Goal: Task Accomplishment & Management: Complete application form

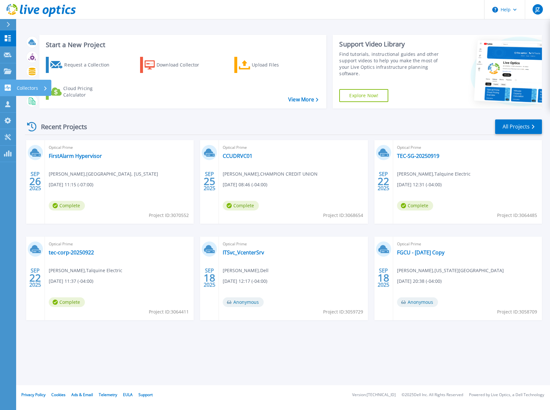
click at [13, 89] on link "Collectors Collectors" at bounding box center [8, 88] width 16 height 16
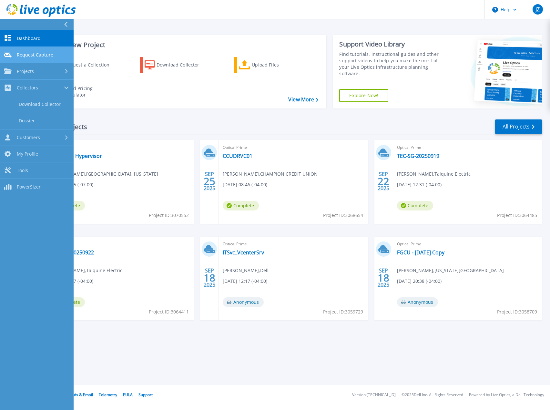
click at [57, 55] on link "Request Capture Request Capture" at bounding box center [37, 55] width 74 height 16
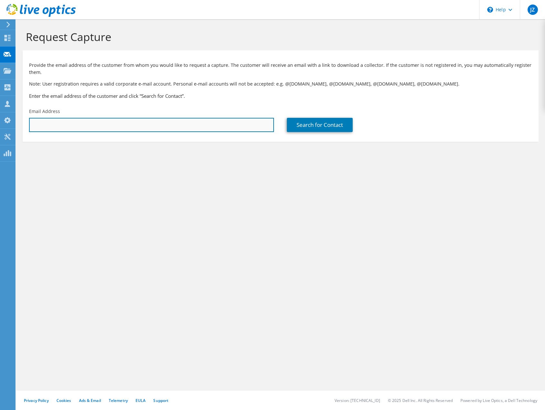
click at [152, 126] on input "text" at bounding box center [151, 125] width 245 height 14
paste input "swelch@fgcu.edu"
type input "swelch@fgcu.edu"
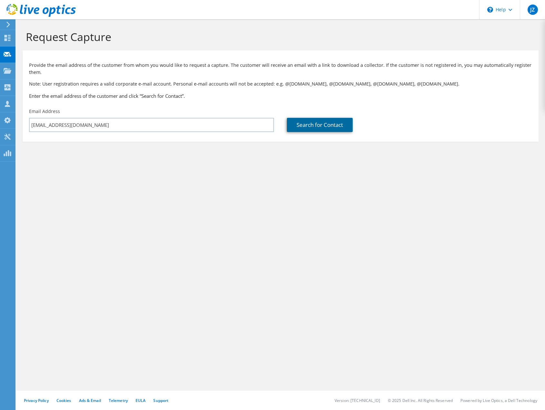
click at [335, 129] on link "Search for Contact" at bounding box center [320, 125] width 66 height 14
type input "FL Golf Coast University"
type input "Sean"
type input "Welch"
type input "United States"
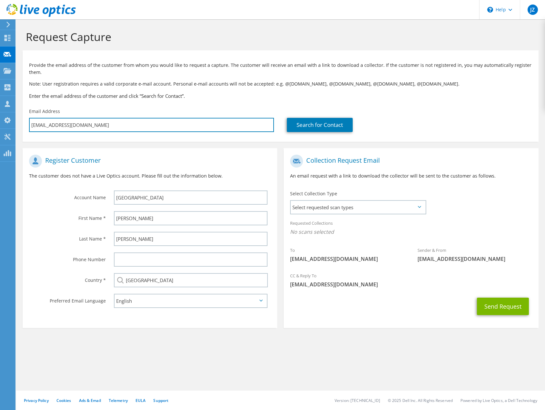
drag, startPoint x: 107, startPoint y: 123, endPoint x: -16, endPoint y: 119, distance: 123.3
click at [0, 119] on html "JZ Partner Team Member Jordan Zubal jzubal@redesign-group.com redesign My Profi…" at bounding box center [272, 205] width 545 height 410
paste input "ecrossman"
type input "ecrossman@fgcu.edu"
type input "Select"
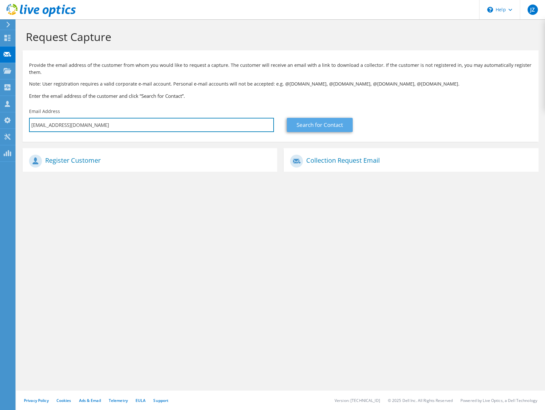
type input "ecrossman@fgcu.edu"
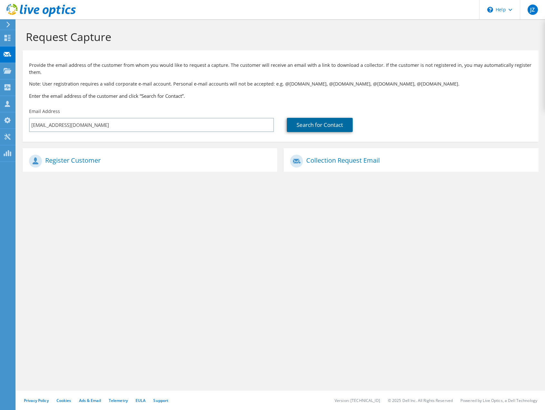
click at [326, 126] on link "Search for Contact" at bounding box center [320, 125] width 66 height 14
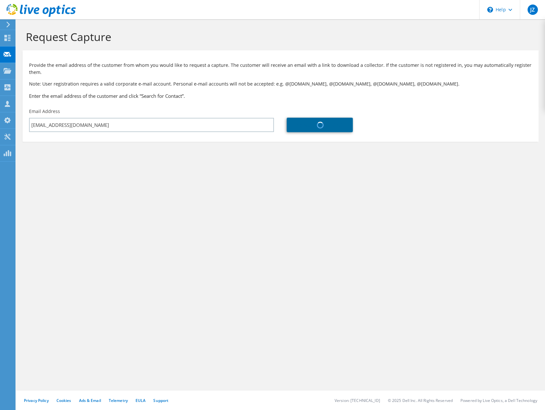
type input "FL Golf Coast University"
type input "Eric"
type input "Crossman"
type input "United States"
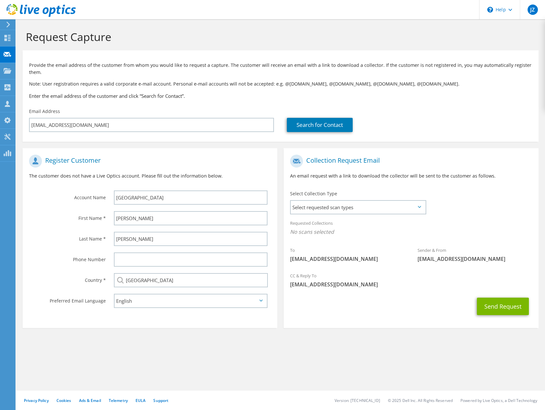
click at [79, 141] on section "Provide the email address of the customer from whom you would like to request a…" at bounding box center [281, 95] width 516 height 91
drag, startPoint x: 121, startPoint y: 127, endPoint x: -12, endPoint y: 126, distance: 132.9
click at [0, 126] on html "JZ Partner Team Member Jordan Zubal jzubal@redesign-group.com redesign My Profi…" at bounding box center [272, 205] width 545 height 410
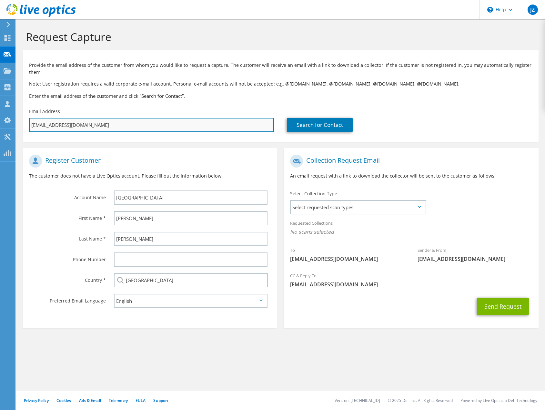
paste input "rmrojas"
type input "rmrojas@fgcu.edu"
type input "Select"
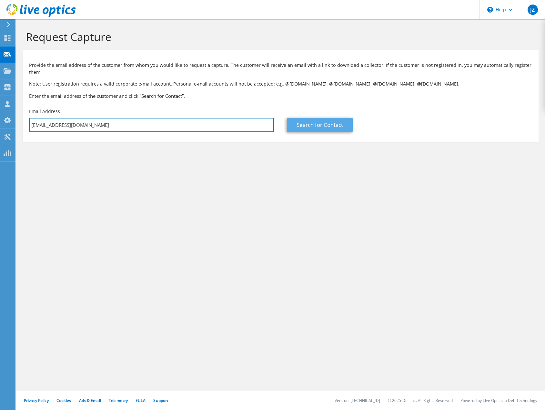
type input "rmrojas@fgcu.edu"
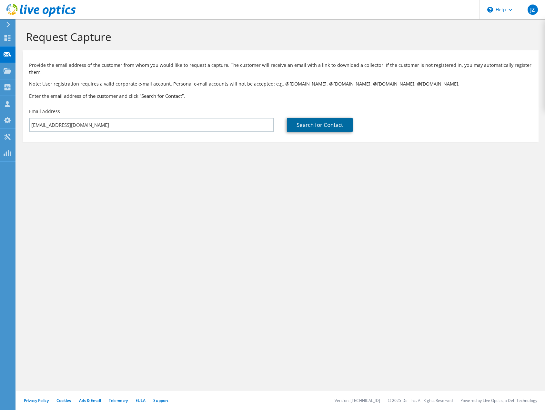
click at [321, 124] on link "Search for Contact" at bounding box center [320, 125] width 66 height 14
type input "FL Golf Coast University"
type input "Robert"
type input "Rojas"
type input "United States"
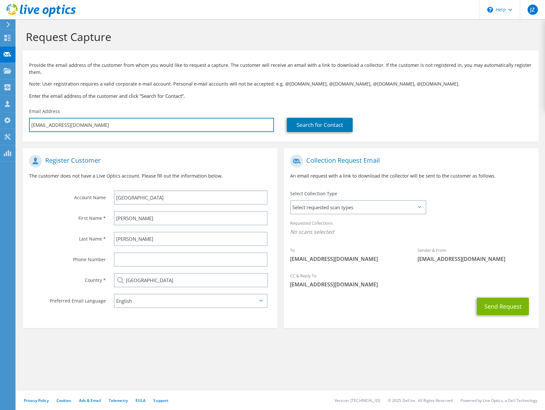
drag, startPoint x: 105, startPoint y: 126, endPoint x: -25, endPoint y: 122, distance: 130.4
click at [0, 122] on html "JZ Partner Team Member Jordan Zubal jzubal@redesign-group.com redesign My Profi…" at bounding box center [272, 205] width 545 height 410
paste input "swelch"
type input "swelch@fgcu.edu"
type input "Select"
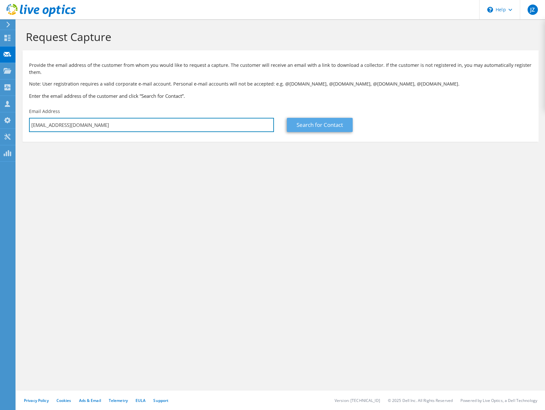
type input "swelch@fgcu.edu"
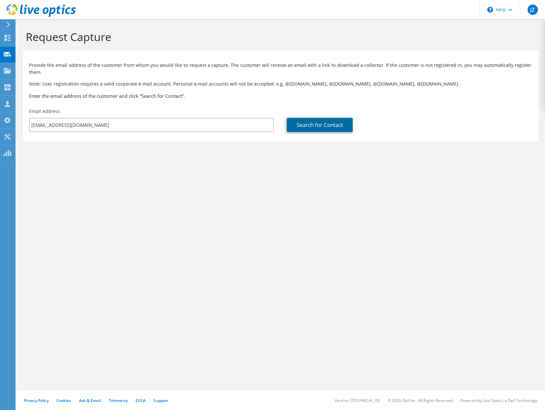
click at [335, 125] on link "Search for Contact" at bounding box center [320, 125] width 66 height 14
type input "FL Golf Coast University"
type input "Sean"
type input "Welch"
type input "United States"
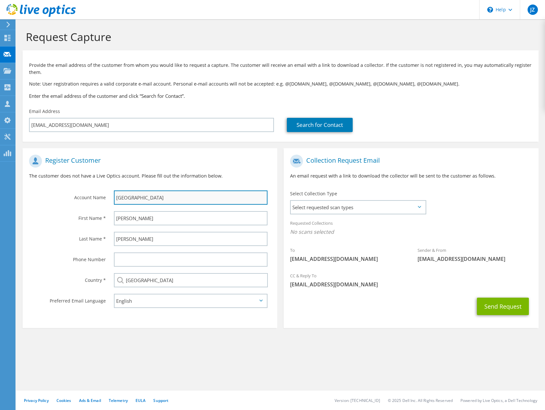
click at [129, 196] on input "FL Golf Coast University" at bounding box center [191, 197] width 154 height 14
click at [46, 219] on label "First Name *" at bounding box center [67, 216] width 77 height 10
click at [51, 228] on div "Last Name *" at bounding box center [65, 238] width 85 height 20
drag, startPoint x: 121, startPoint y: 200, endPoint x: 116, endPoint y: 199, distance: 5.6
click at [116, 199] on input "FL Gulf Coast University" at bounding box center [191, 197] width 154 height 14
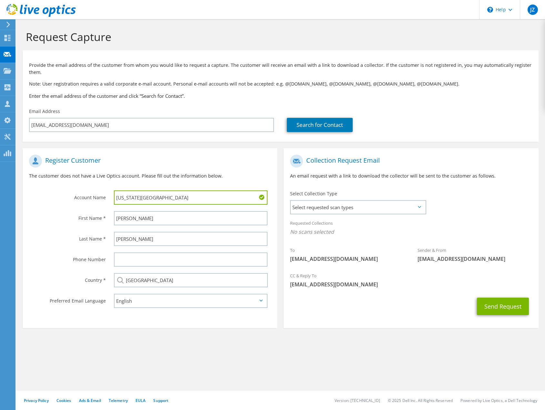
type input "[US_STATE][GEOGRAPHIC_DATA]"
click at [73, 231] on div "Last Name *" at bounding box center [65, 238] width 85 height 20
click at [373, 210] on span "Select requested scan types" at bounding box center [358, 207] width 134 height 13
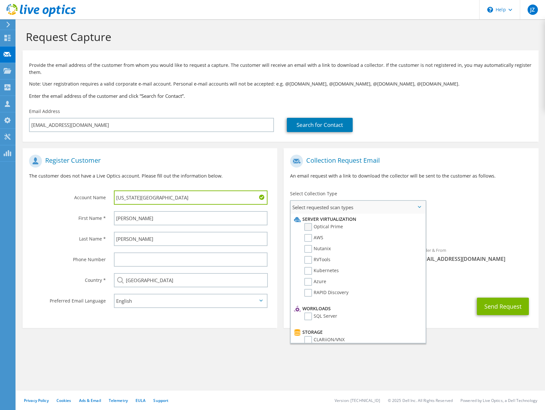
click at [333, 227] on label "Optical Prime" at bounding box center [323, 227] width 39 height 8
click at [0, 0] on input "Optical Prime" at bounding box center [0, 0] width 0 height 0
click at [449, 202] on div "To swelch@fgcu.edu Sender & From liveoptics@liveoptics.com" at bounding box center [411, 210] width 255 height 119
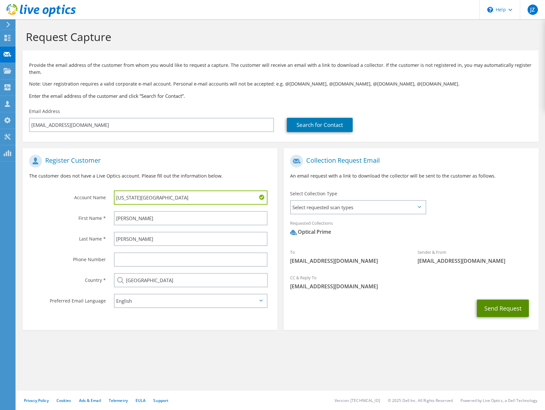
click at [502, 315] on button "Send Request" at bounding box center [503, 307] width 52 height 17
